Goal: Information Seeking & Learning: Find specific fact

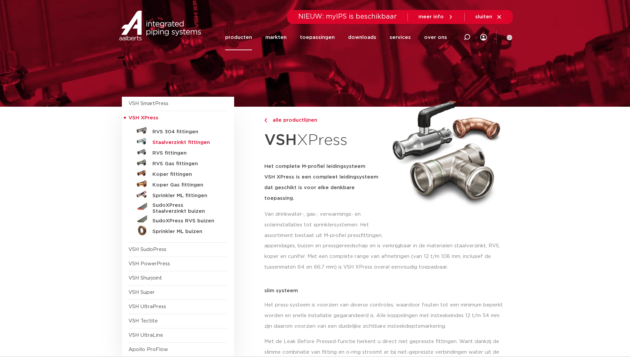
click at [191, 143] on h5 "Staalverzinkt fittingen" at bounding box center [185, 142] width 66 height 6
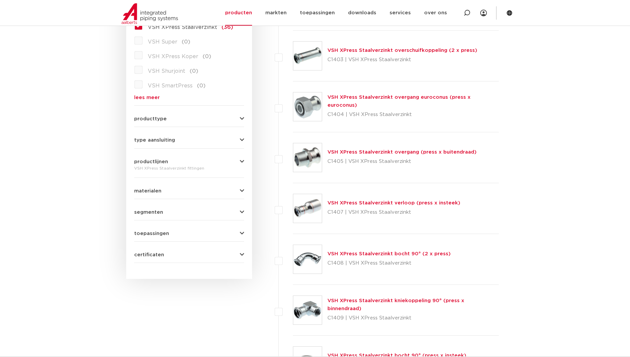
scroll to position [199, 0]
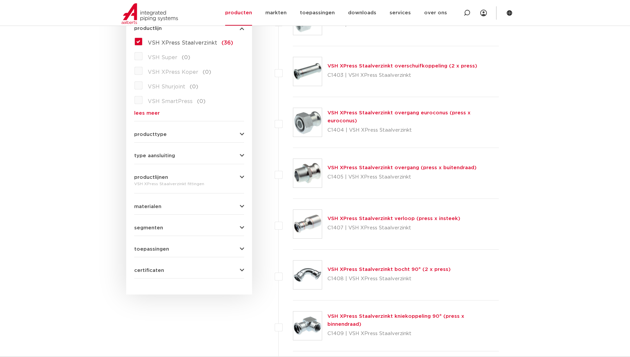
click at [409, 167] on link "VSH XPress Staalverzinkt overgang (press x buitendraad)" at bounding box center [401, 167] width 149 height 5
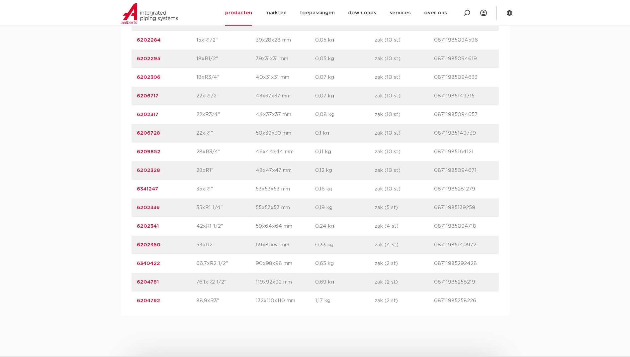
scroll to position [531, 0]
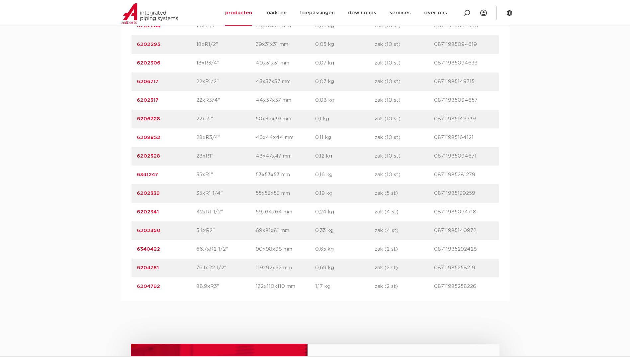
drag, startPoint x: 162, startPoint y: 232, endPoint x: 120, endPoint y: 235, distance: 41.6
click at [120, 235] on div "assortiment afmetingen specificaties downloads ETIM sustainability verwant asso…" at bounding box center [315, 102] width 630 height 397
copy link "6202350"
drag, startPoint x: 161, startPoint y: 213, endPoint x: 127, endPoint y: 214, distance: 34.6
click at [127, 214] on div "artikelnummer afmeting afmetingen gewicht verpakking gtin artikelnummer 6202262…" at bounding box center [315, 127] width 389 height 345
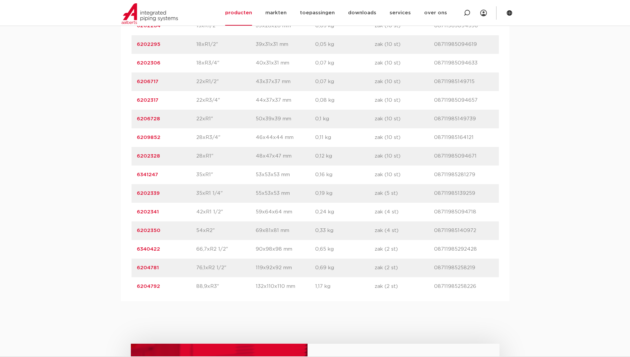
copy link "6202341"
click at [110, 149] on div "assortiment afmetingen specificaties downloads ETIM sustainability verwant asso…" at bounding box center [315, 102] width 630 height 397
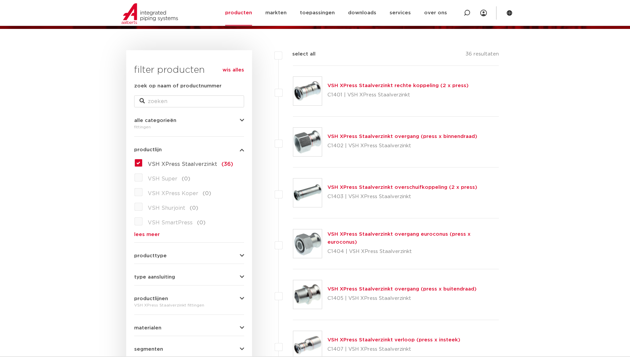
scroll to position [33, 0]
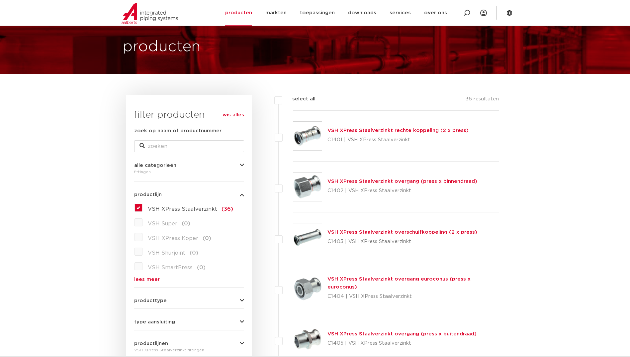
click at [437, 234] on link "VSH XPress Staalverzinkt overschuifkoppeling (2 x press)" at bounding box center [402, 231] width 150 height 5
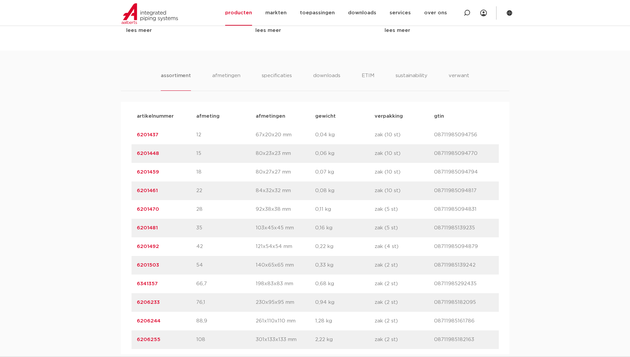
scroll to position [465, 0]
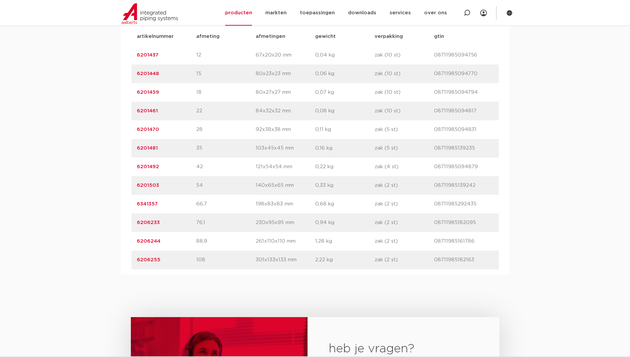
drag, startPoint x: 142, startPoint y: 130, endPoint x: 145, endPoint y: 127, distance: 3.5
click at [117, 123] on div "assortiment [GEOGRAPHIC_DATA] specificaties downloads ETIM sustainability verwa…" at bounding box center [315, 123] width 630 height 304
drag, startPoint x: 164, startPoint y: 128, endPoint x: 127, endPoint y: 133, distance: 36.9
click at [127, 133] on div "artikelnummer afmeting afmetingen gewicht verpakking gtin artikelnummer 6201437…" at bounding box center [315, 148] width 389 height 252
copy link "6201470"
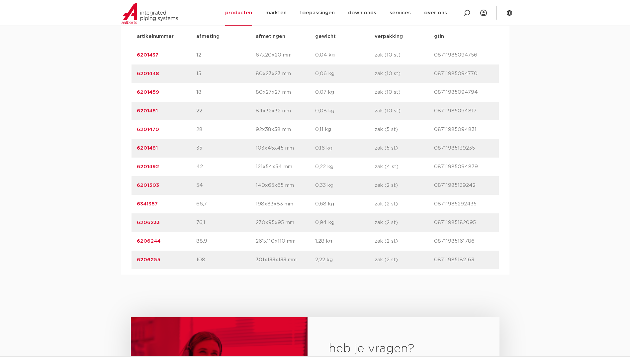
click at [47, 132] on div "assortiment [GEOGRAPHIC_DATA] specificaties downloads ETIM sustainability verwa…" at bounding box center [315, 123] width 630 height 304
drag, startPoint x: 158, startPoint y: 148, endPoint x: 131, endPoint y: 149, distance: 27.9
click at [131, 149] on div "artikelnummer afmeting afmetingen gewicht verpakking gtin artikelnummer 6201437…" at bounding box center [315, 148] width 389 height 252
drag, startPoint x: 131, startPoint y: 149, endPoint x: 146, endPoint y: 147, distance: 15.7
copy link "6201481"
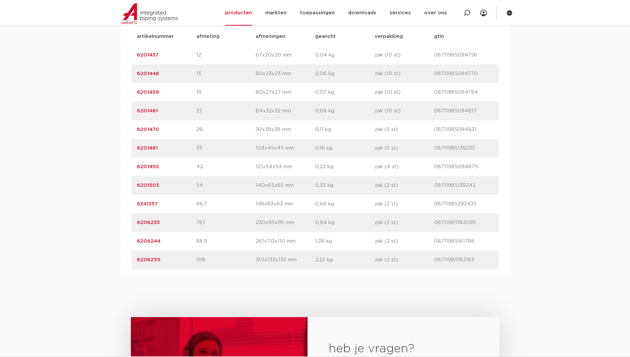
drag, startPoint x: 160, startPoint y: 167, endPoint x: 129, endPoint y: 169, distance: 31.6
click at [129, 169] on div "artikelnummer afmeting afmetingen gewicht verpakking gtin artikelnummer 6201437…" at bounding box center [315, 148] width 389 height 252
drag, startPoint x: 129, startPoint y: 169, endPoint x: 138, endPoint y: 167, distance: 10.2
copy link "6201492"
drag, startPoint x: 169, startPoint y: 185, endPoint x: 132, endPoint y: 187, distance: 37.6
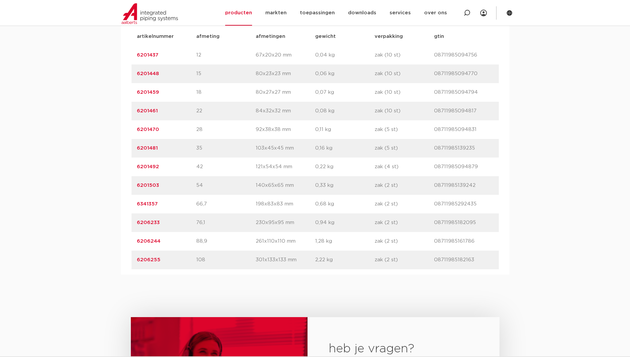
click at [132, 187] on div "artikelnummer 6201503 afmeting 54 afmetingen 140x65x65 mm gewicht 0,33 kg verpa…" at bounding box center [315, 185] width 367 height 19
drag, startPoint x: 132, startPoint y: 187, endPoint x: 140, endPoint y: 186, distance: 8.0
copy link "6201503"
click at [466, 11] on icon at bounding box center [467, 13] width 8 height 8
paste input "6201503"
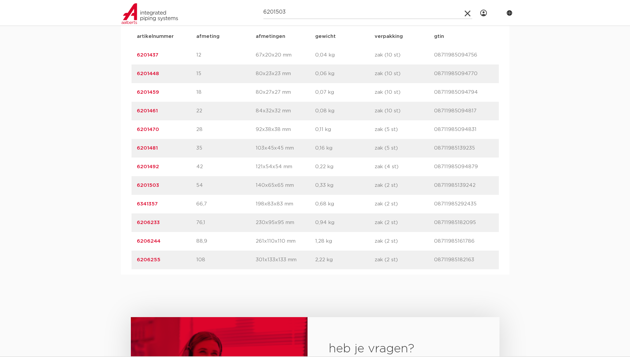
type input "6201503"
click button "Zoeken" at bounding box center [0, 0] width 0 height 0
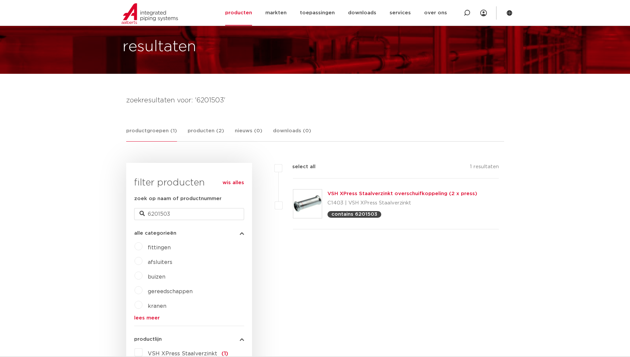
click at [397, 196] on link "VSH XPress Staalverzinkt overschuifkoppeling (2 x press)" at bounding box center [402, 193] width 150 height 5
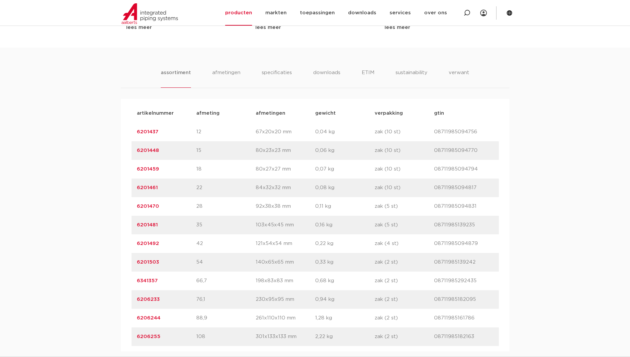
scroll to position [465, 0]
